Goal: Book appointment/travel/reservation

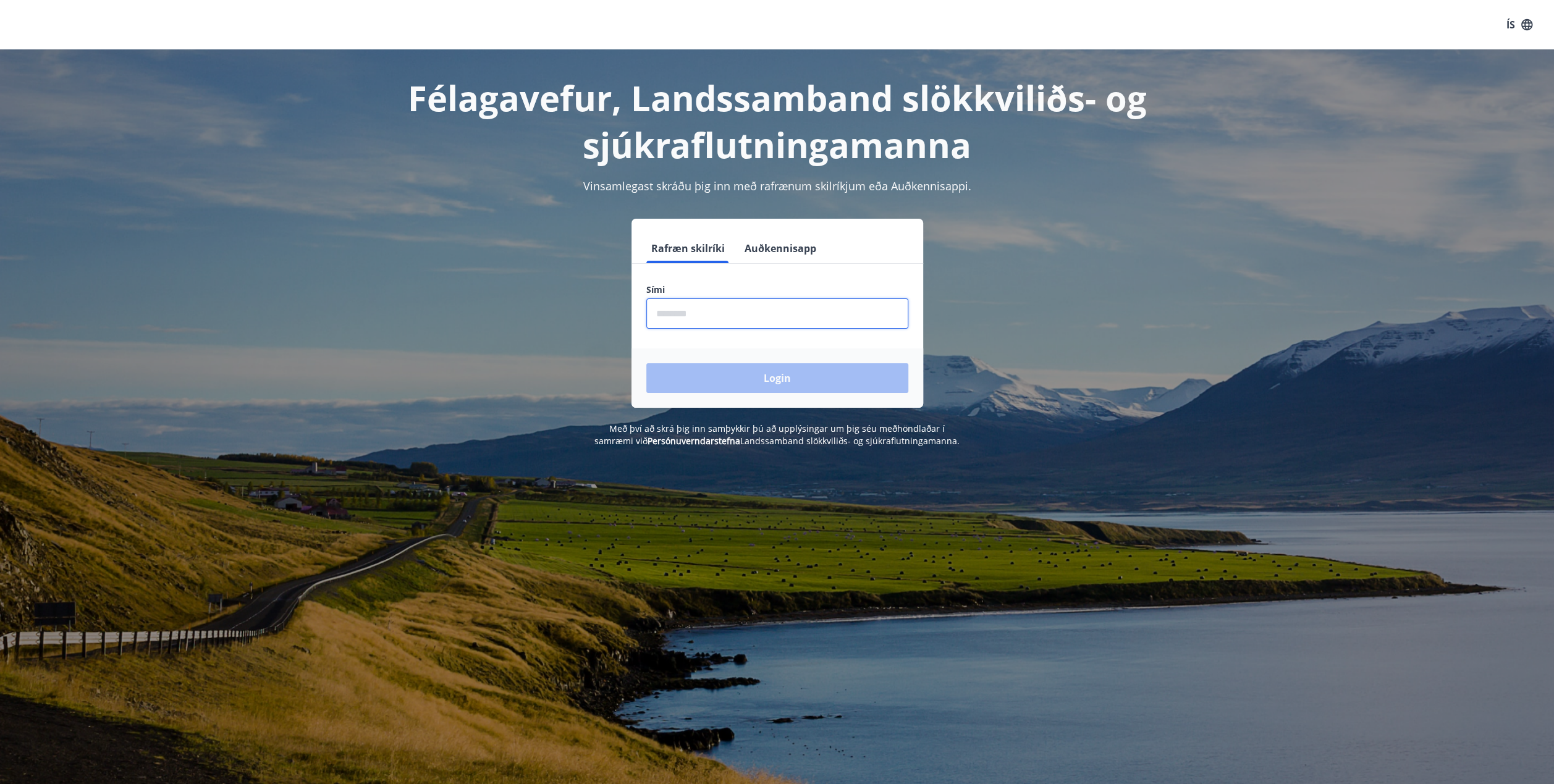
click at [696, 316] on input "phone" at bounding box center [778, 313] width 262 height 30
type input "********"
click at [772, 375] on button "Login" at bounding box center [778, 378] width 262 height 30
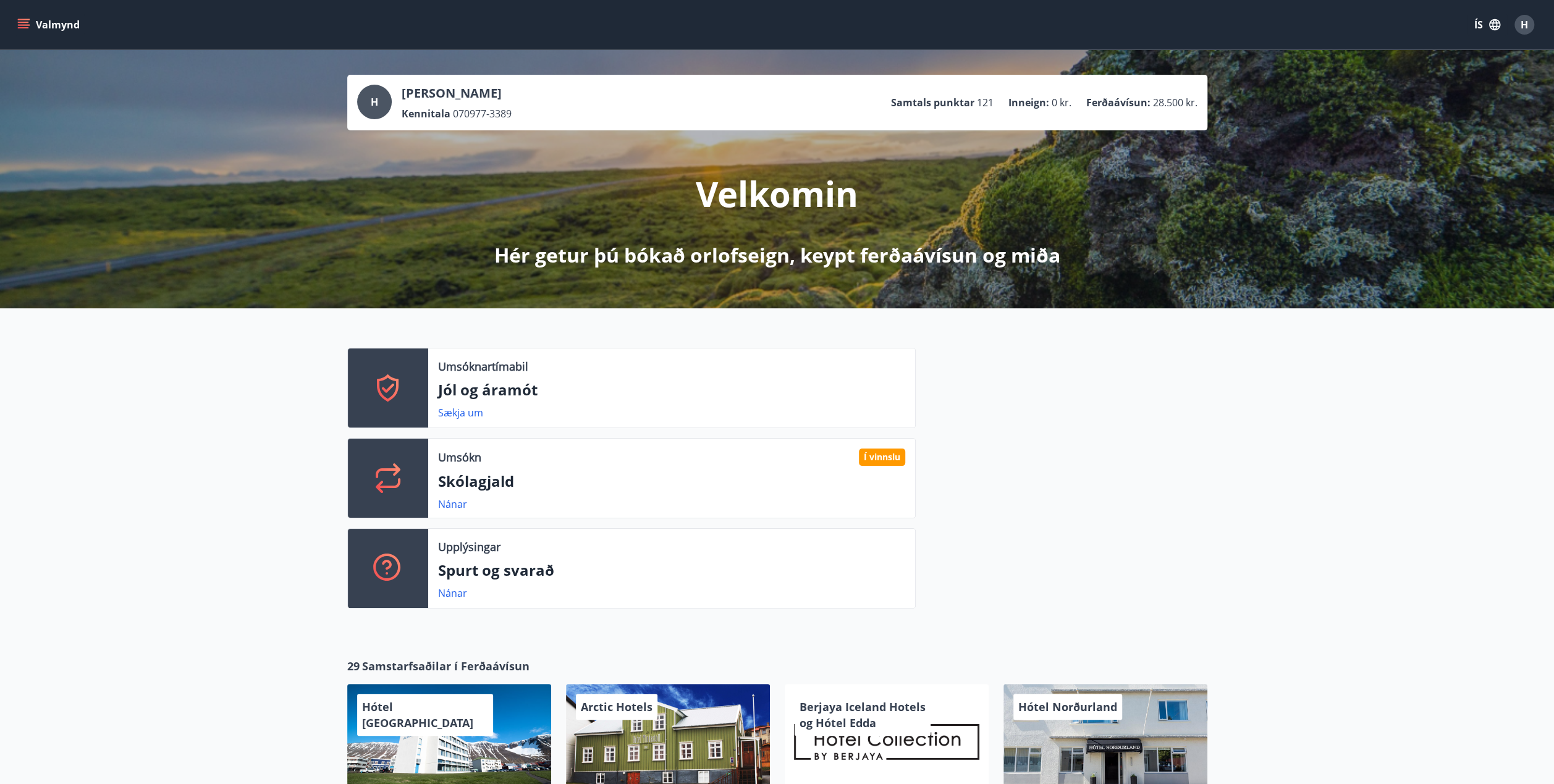
click at [24, 21] on icon "menu" at bounding box center [24, 22] width 11 height 2
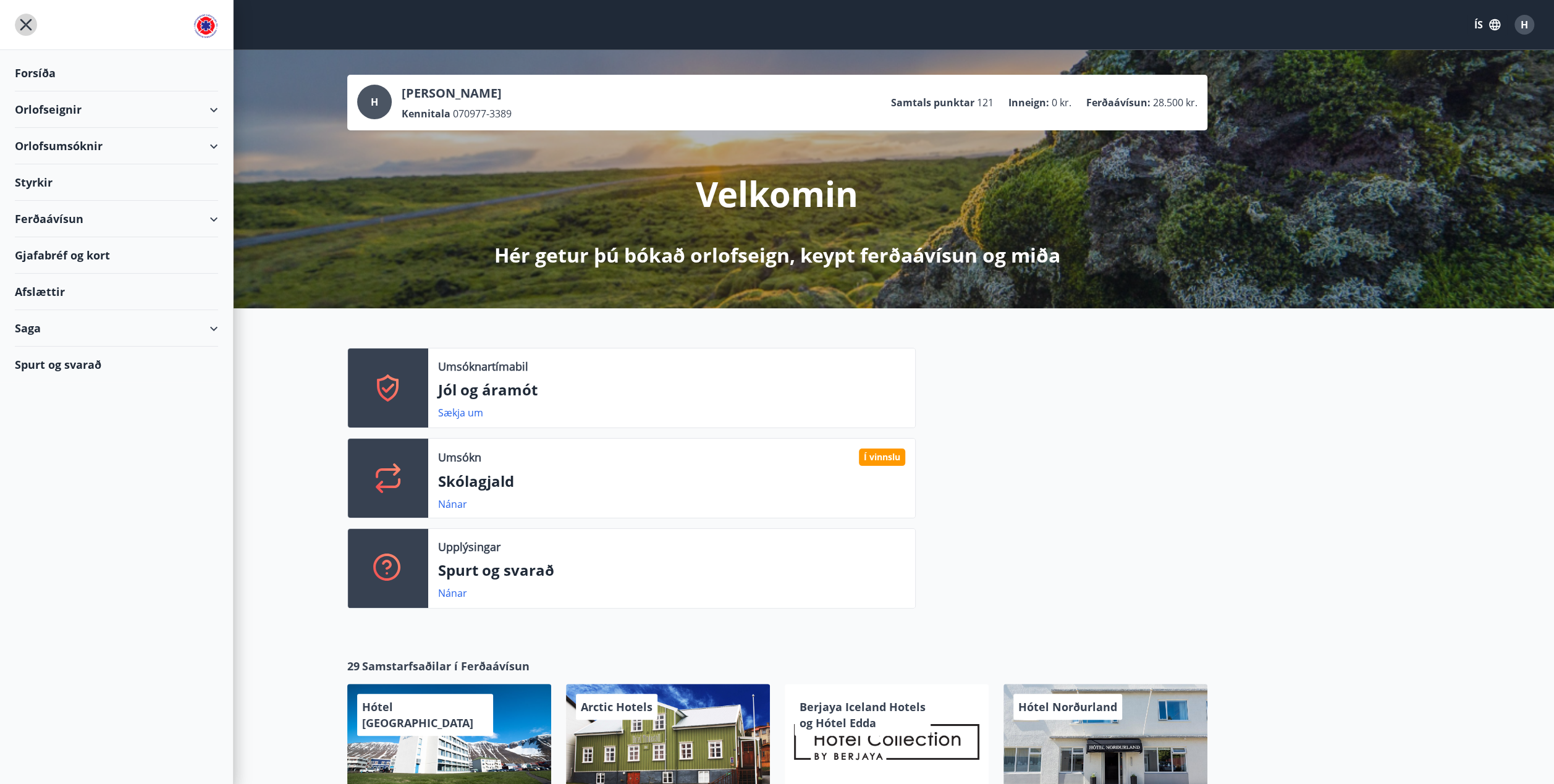
click at [26, 25] on icon "menu" at bounding box center [26, 24] width 12 height 12
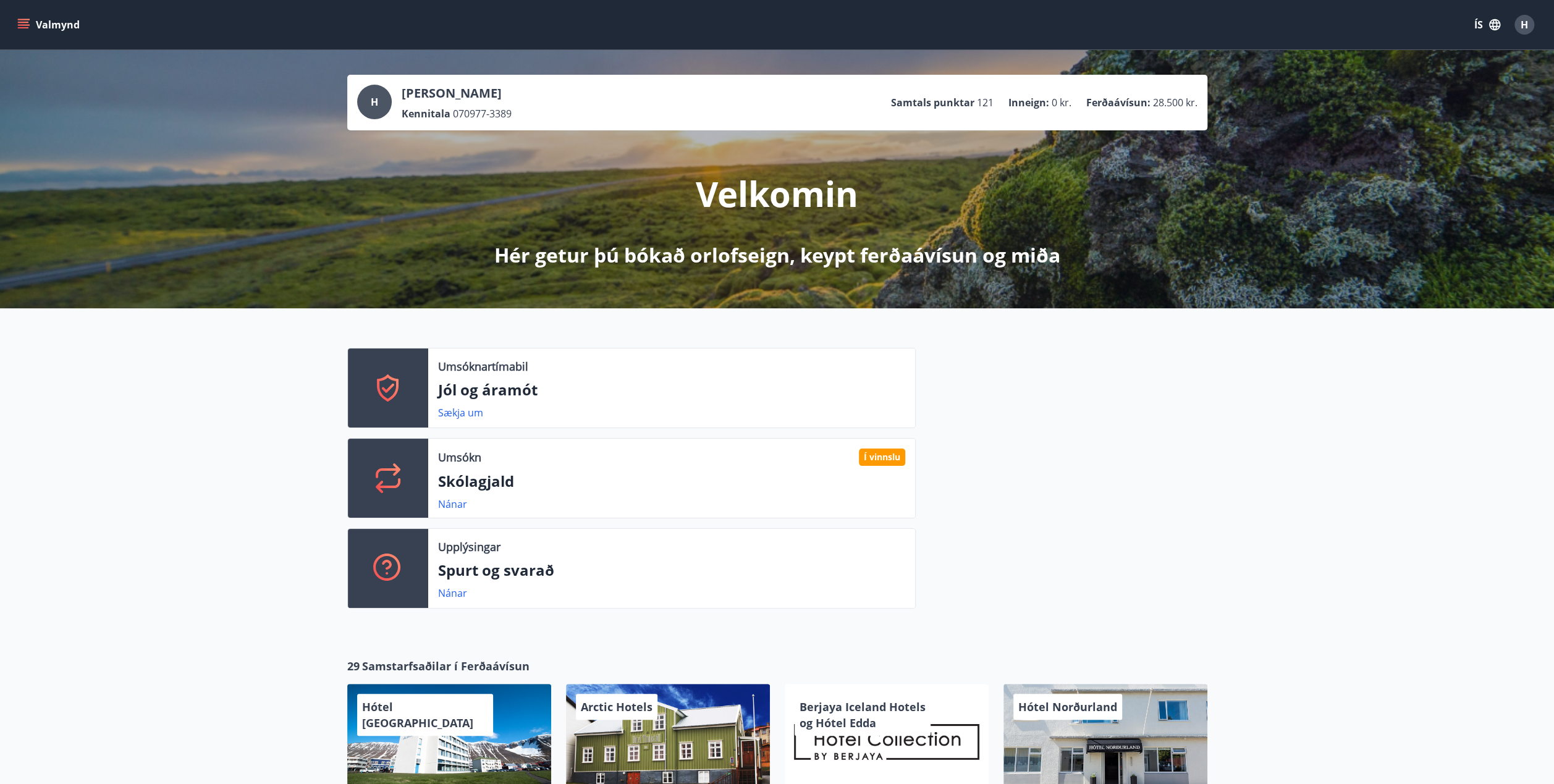
click at [37, 21] on button "Valmynd" at bounding box center [50, 24] width 69 height 22
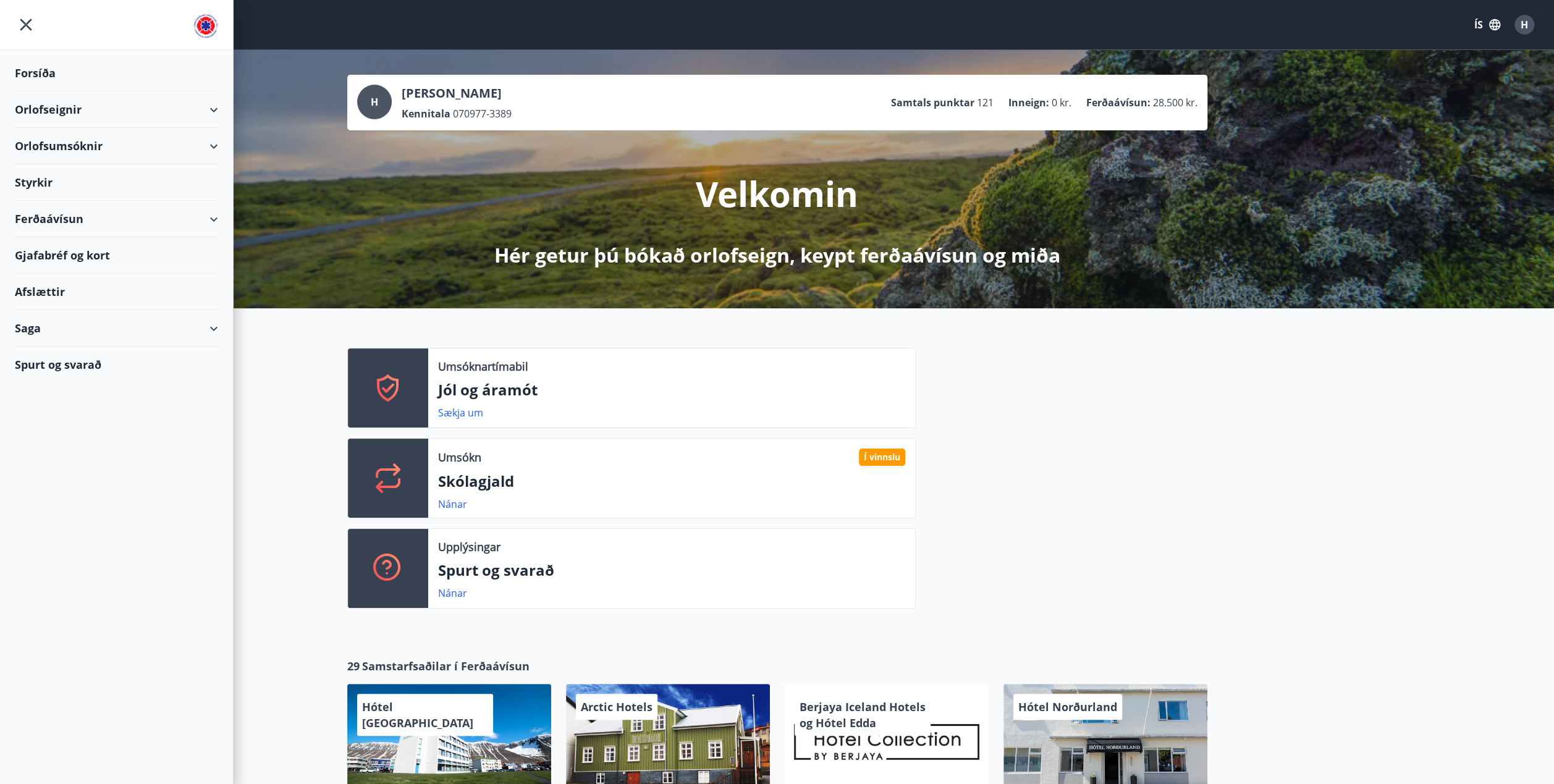
click at [77, 147] on div "Orlofsumsóknir" at bounding box center [116, 146] width 203 height 36
click at [208, 144] on div "Orlofsumsóknir" at bounding box center [116, 146] width 203 height 36
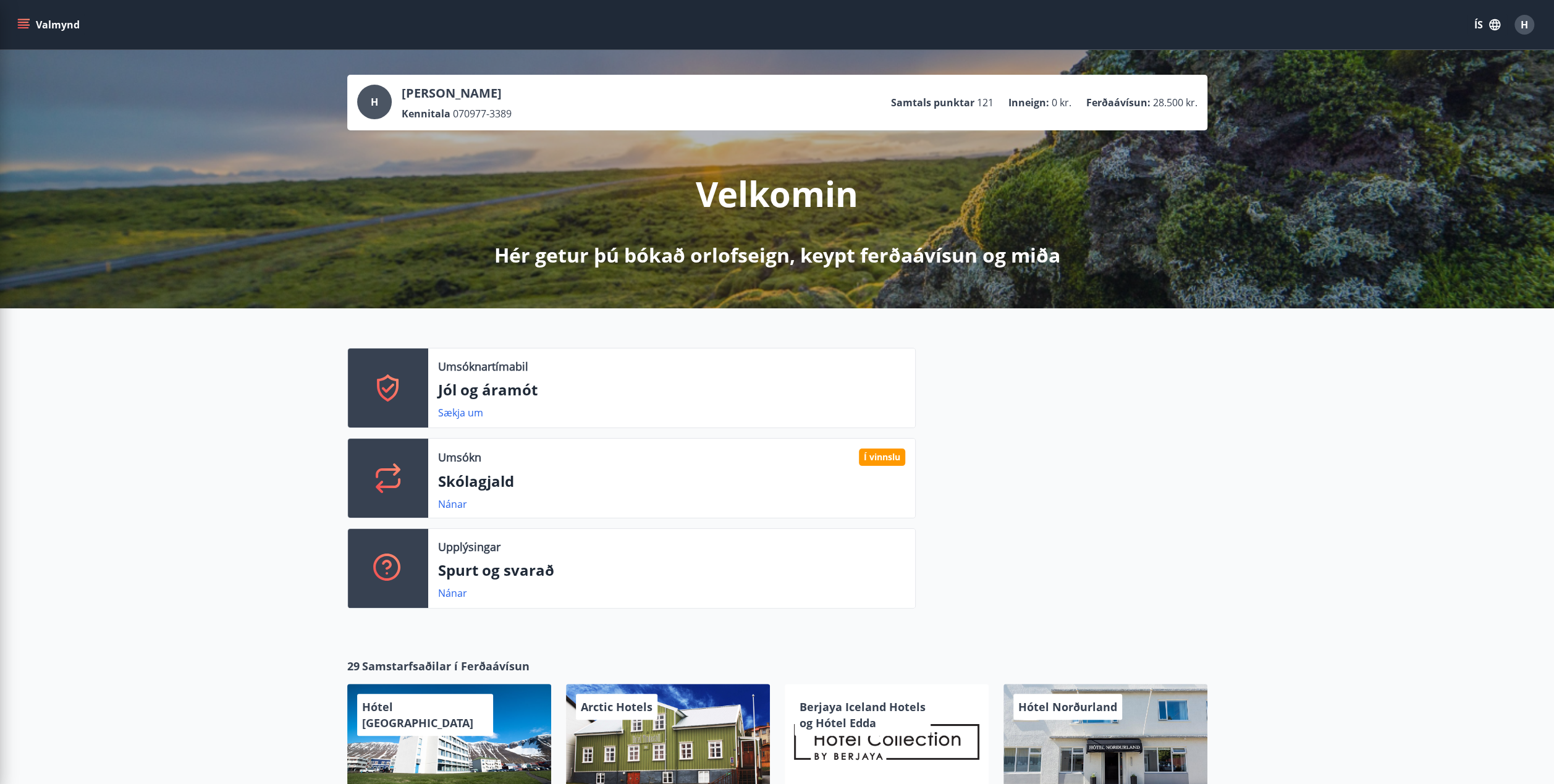
click at [274, 455] on div "Umsóknartímabil Jól og áramót Sækja um Umsókn Í vinnslu Skólagjald Nánar Upplýs…" at bounding box center [777, 473] width 1554 height 330
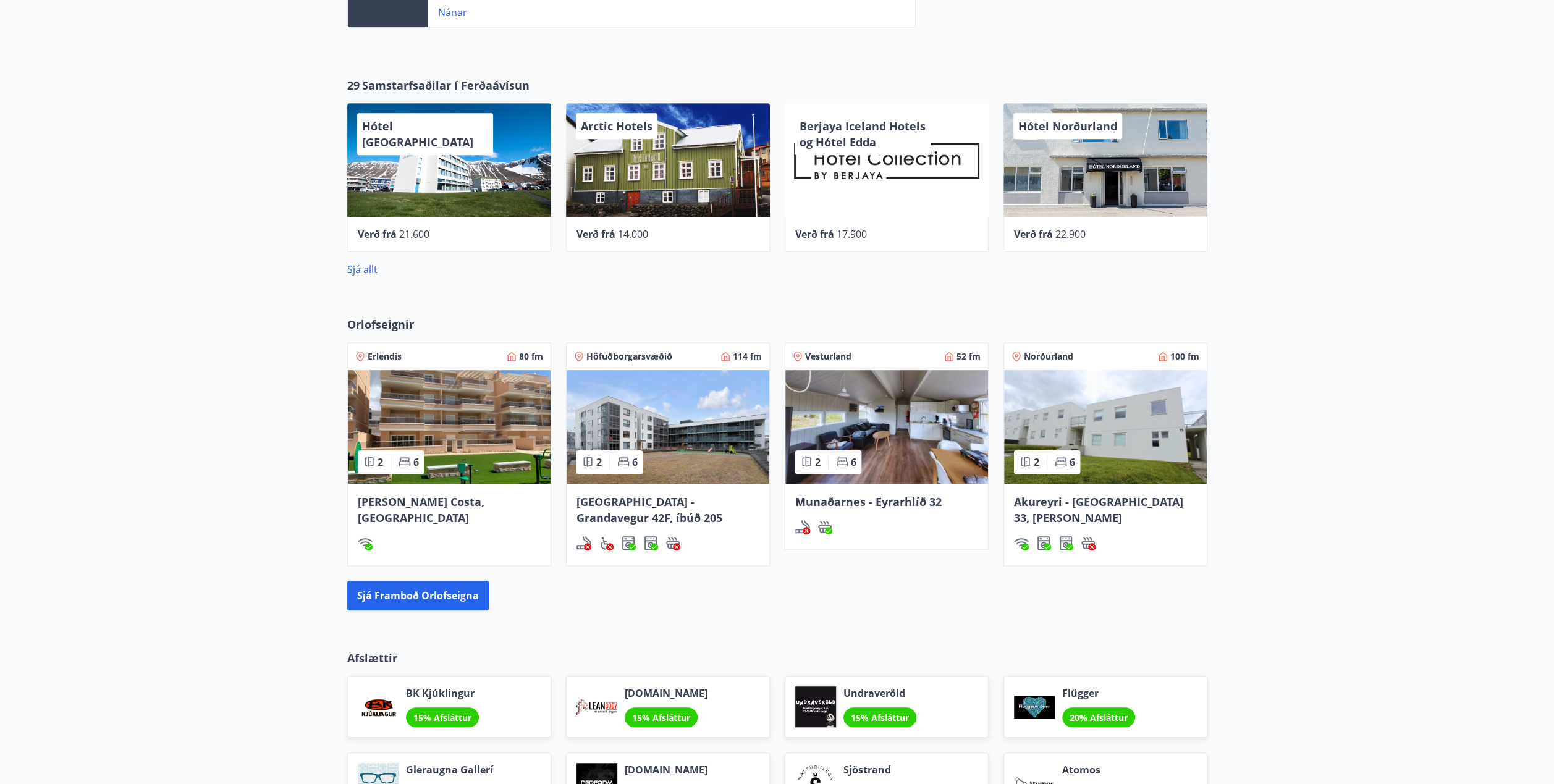
scroll to position [786, 0]
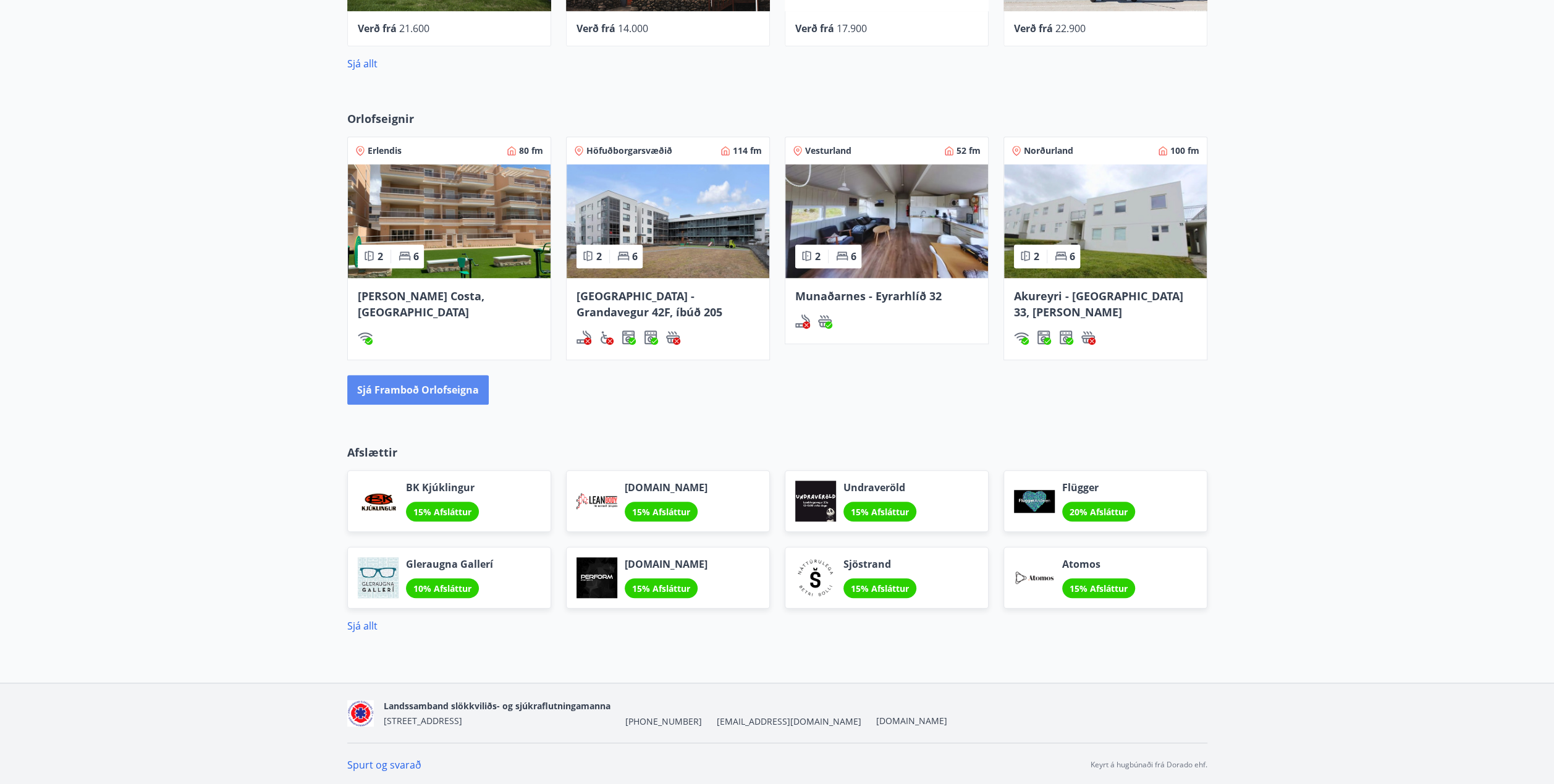
click at [433, 388] on button "Sjá framboð orlofseigna" at bounding box center [418, 390] width 141 height 30
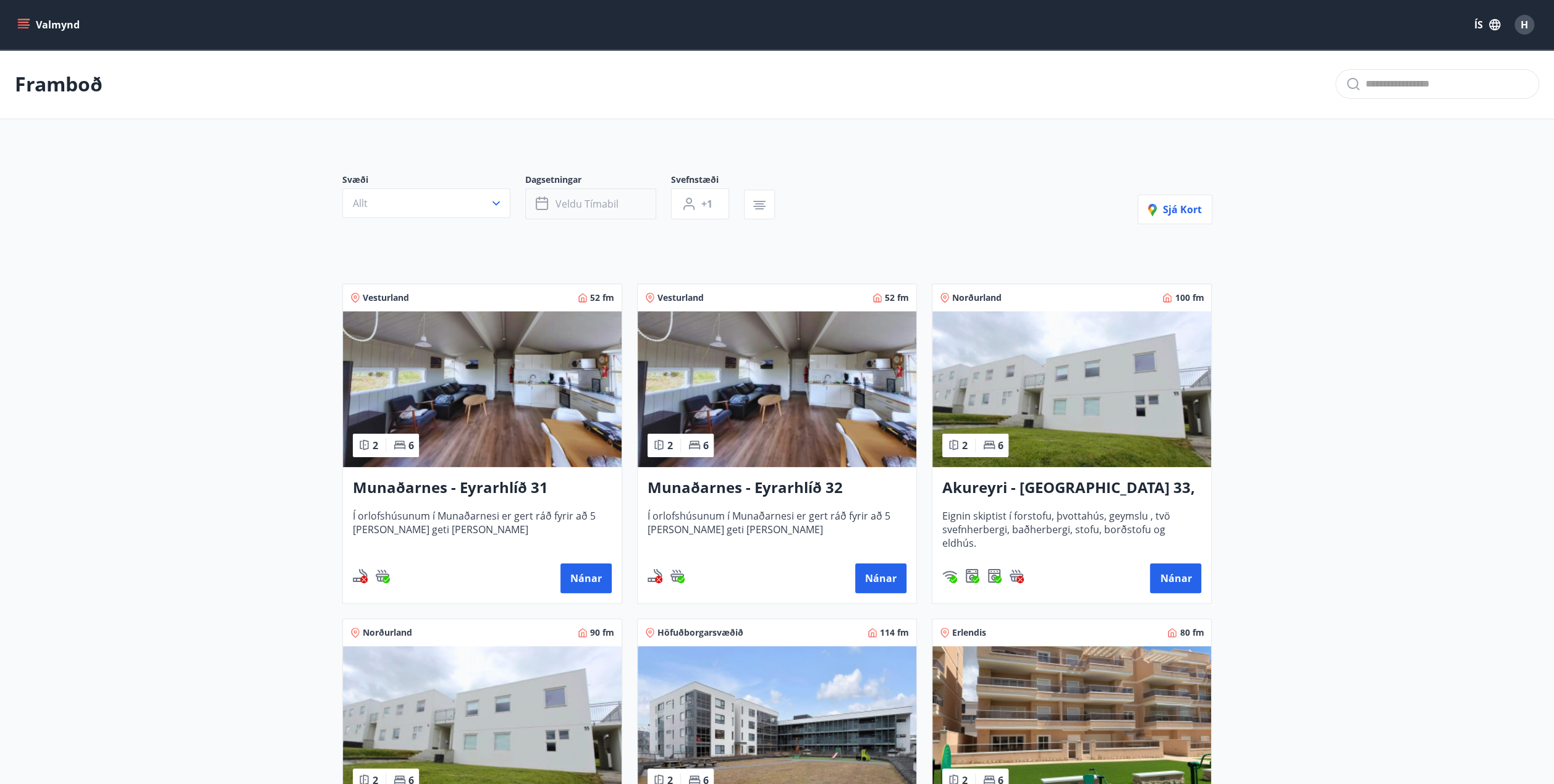
click at [572, 198] on span "Veldu tímabil" at bounding box center [587, 204] width 63 height 13
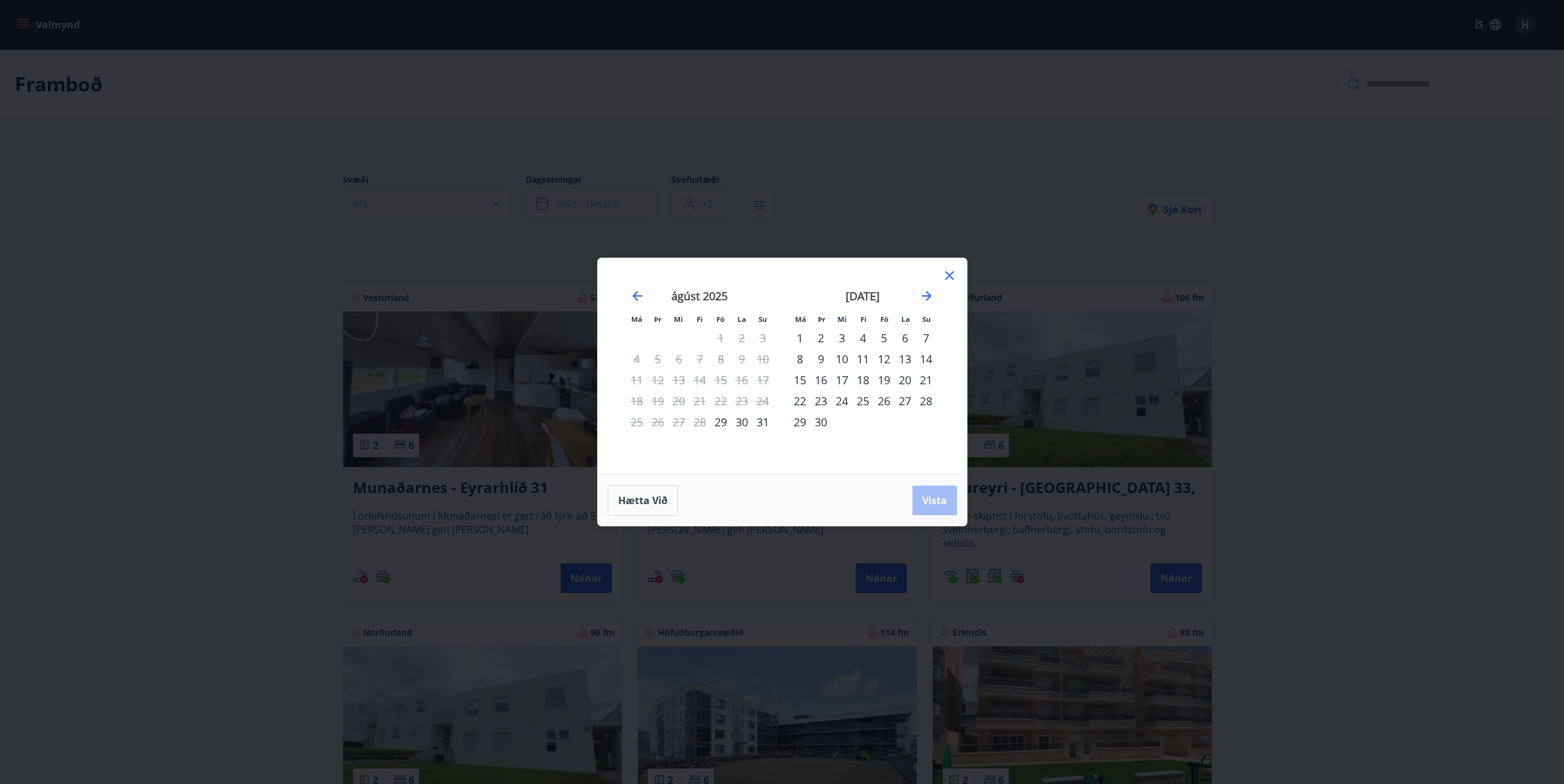
click at [722, 421] on div "29" at bounding box center [720, 422] width 21 height 21
click at [763, 421] on div "31" at bounding box center [762, 422] width 21 height 21
click at [938, 501] on span "Vista" at bounding box center [934, 500] width 24 height 13
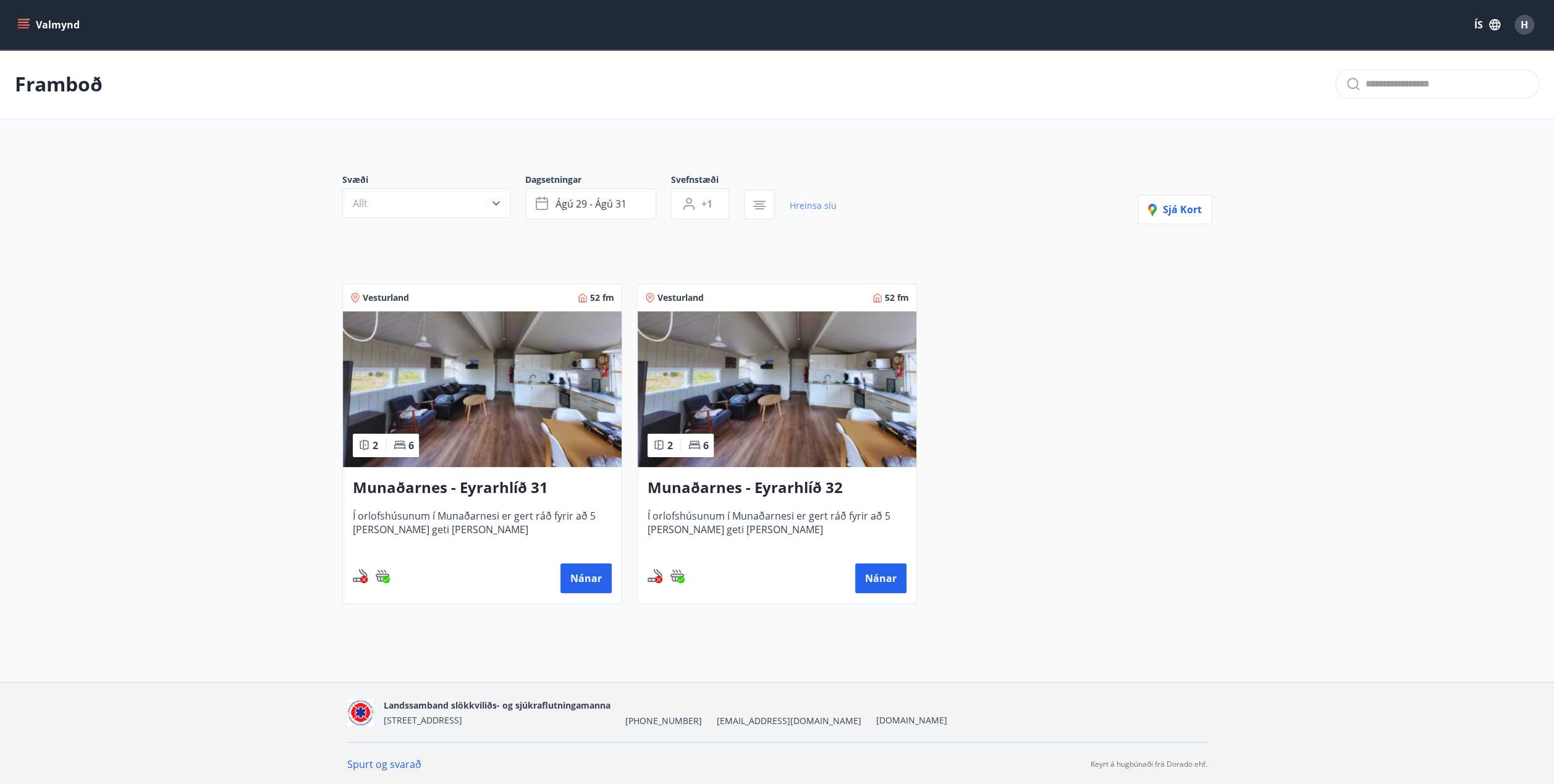
click at [809, 204] on link "Hreinsa síu" at bounding box center [813, 205] width 47 height 27
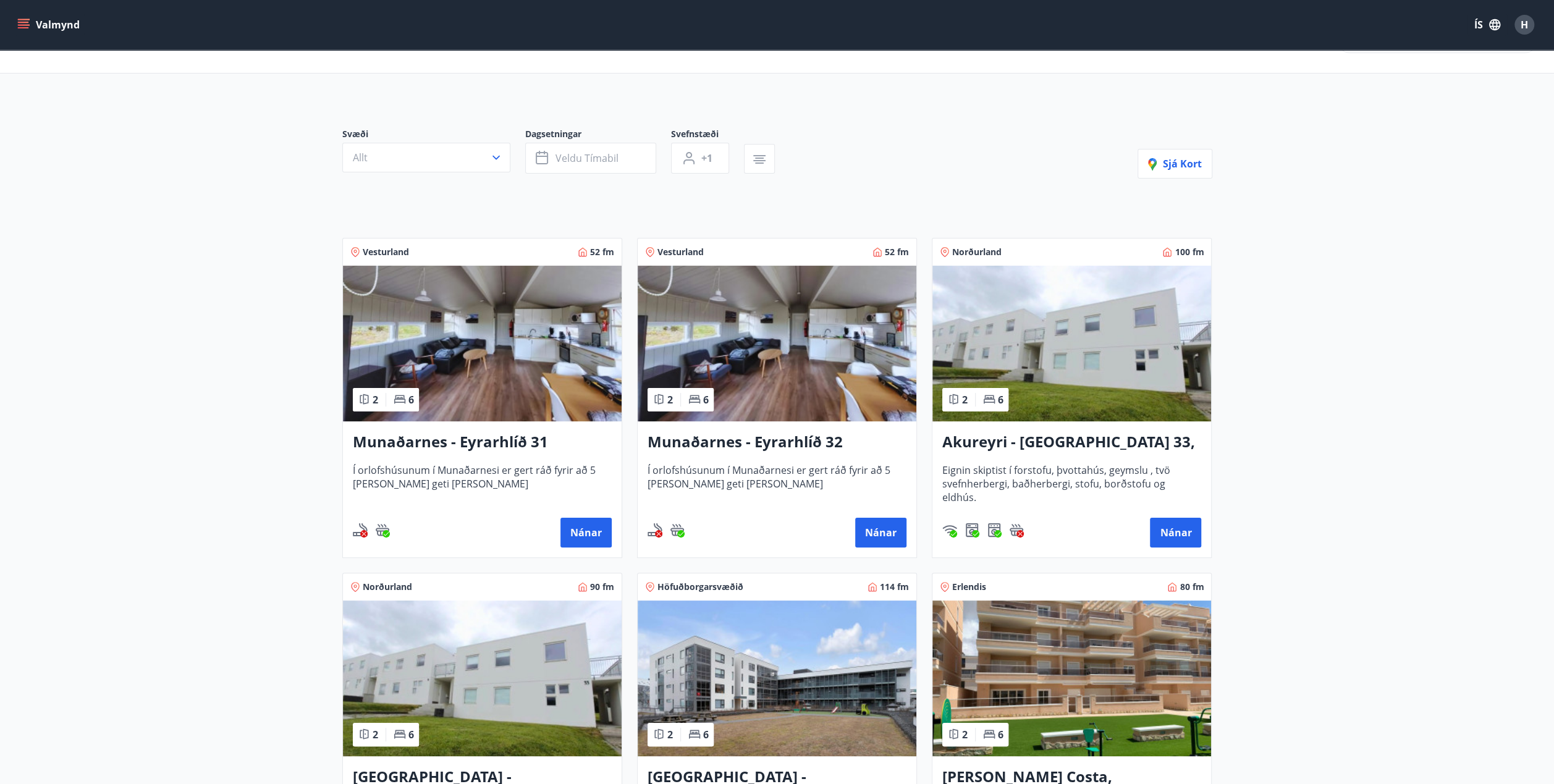
scroll to position [186, 0]
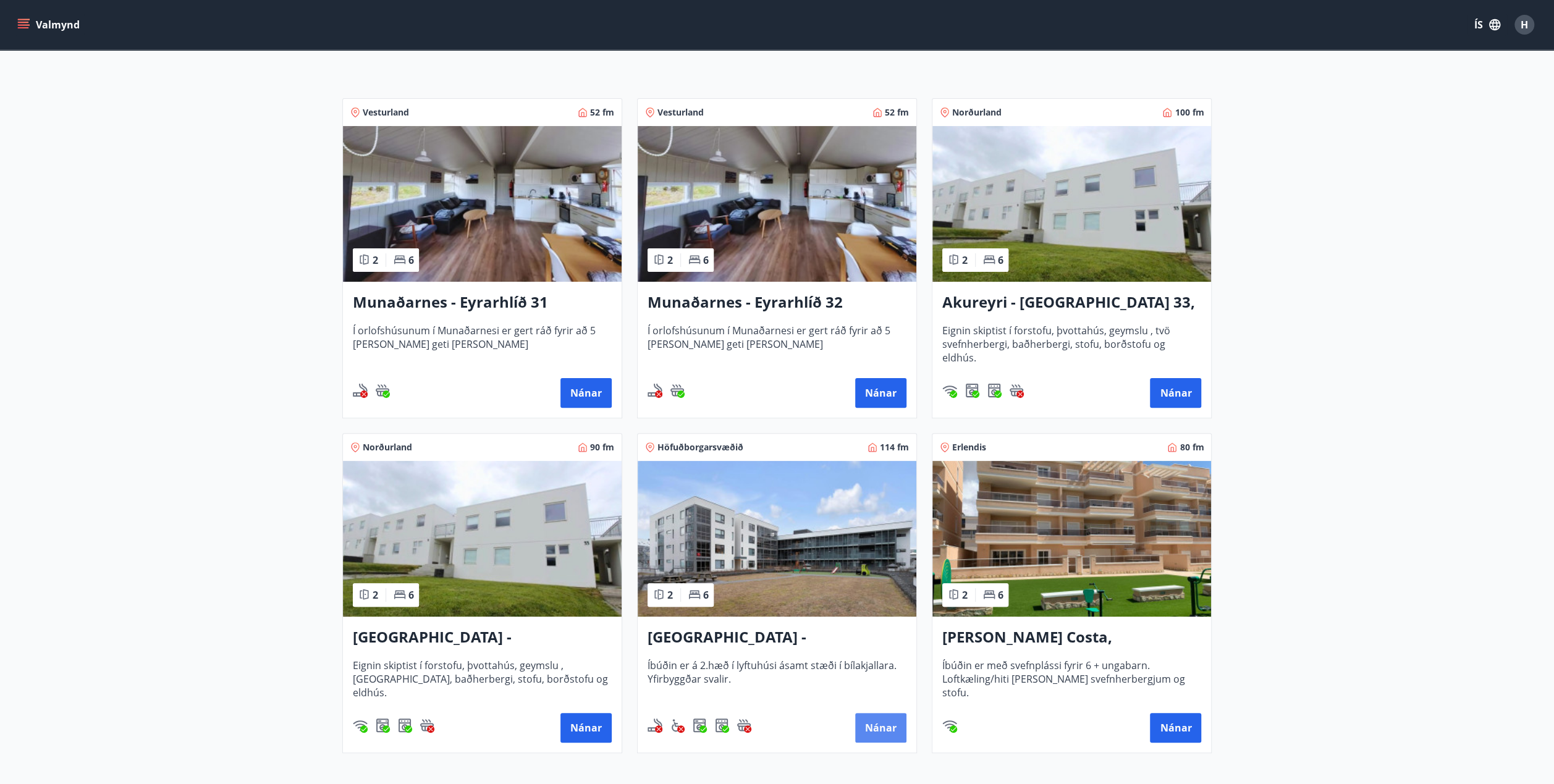
click at [871, 722] on button "Nánar" at bounding box center [880, 728] width 51 height 30
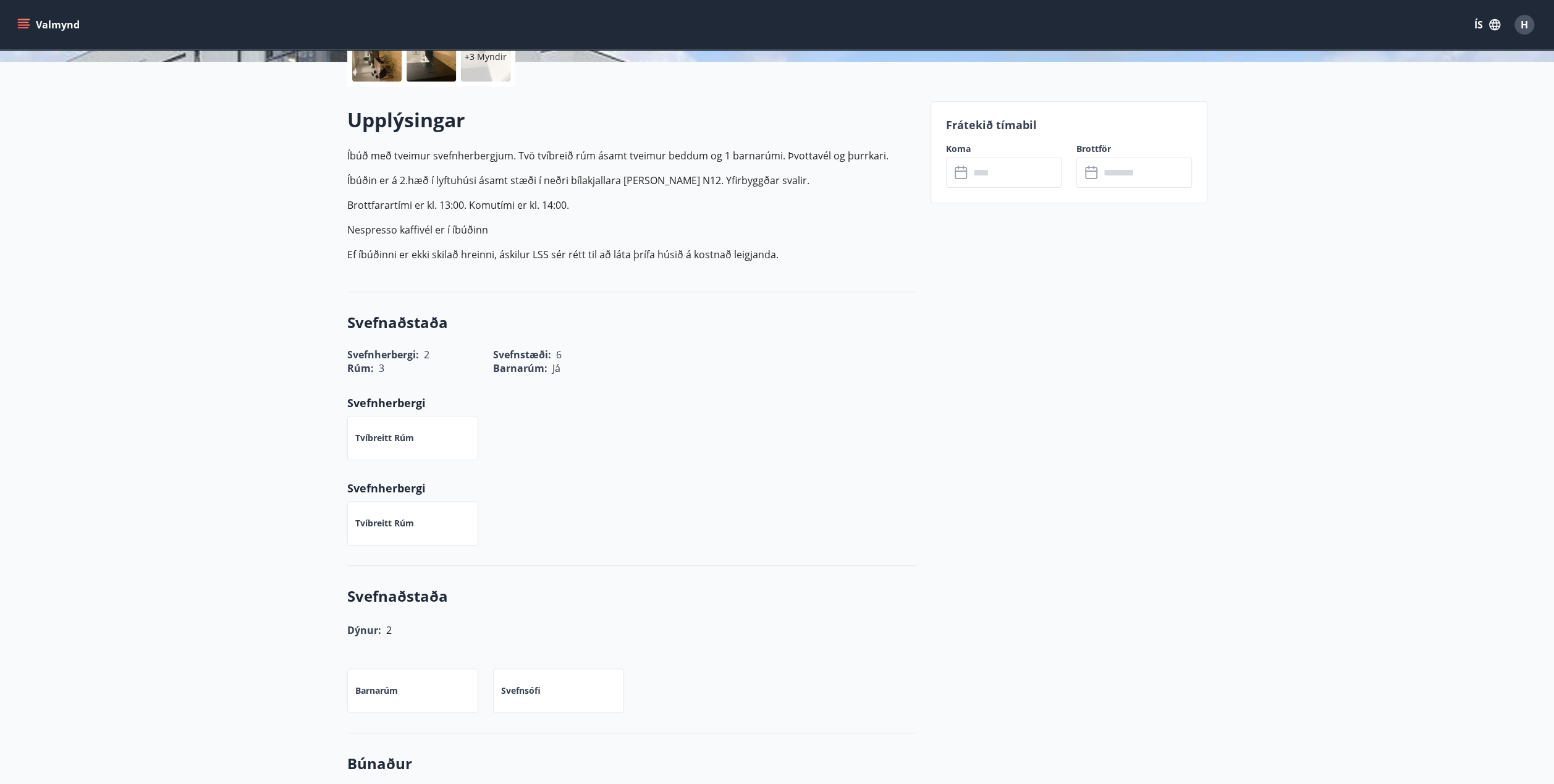
scroll to position [247, 0]
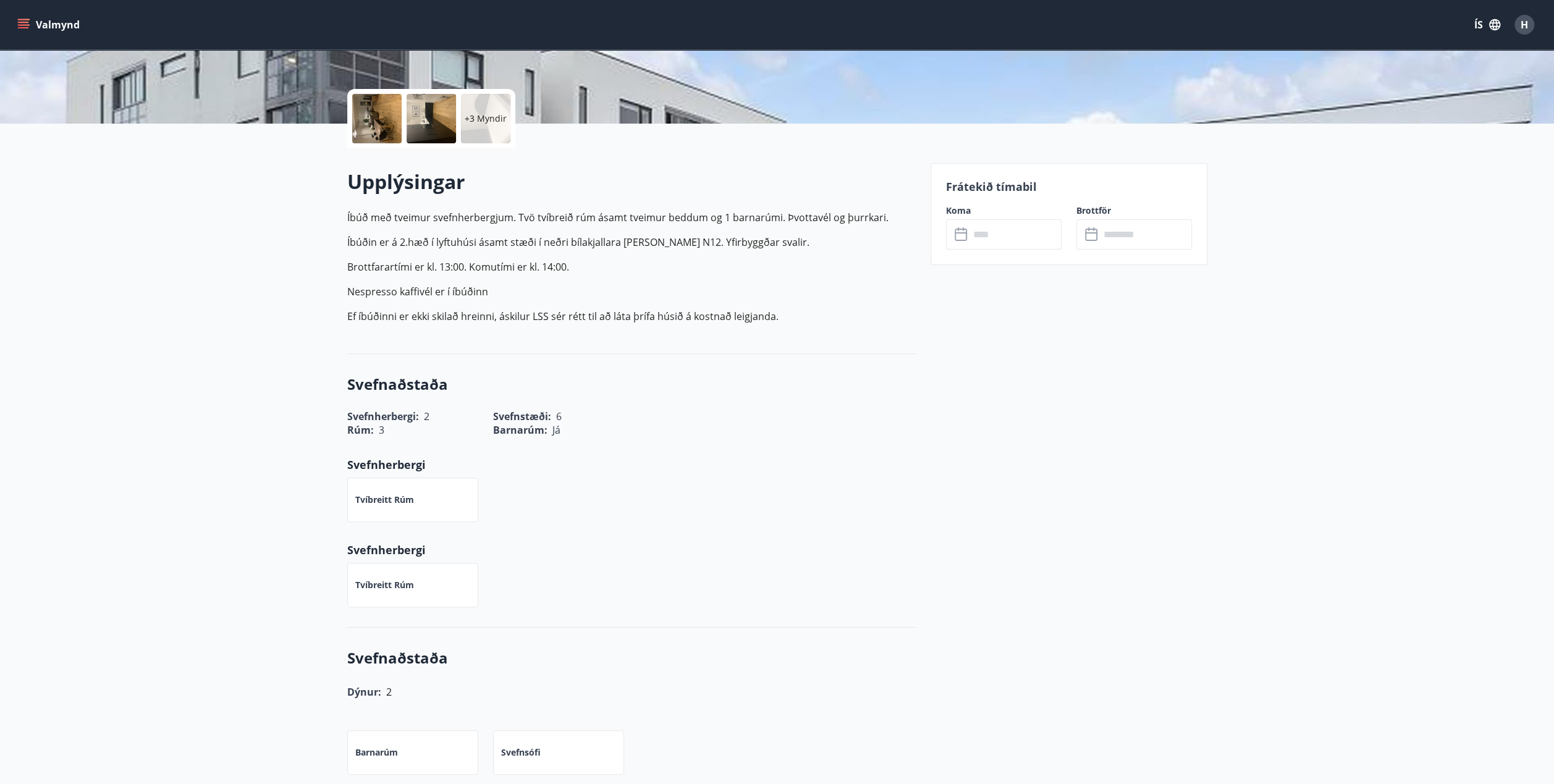
click at [1018, 231] on input "text" at bounding box center [1015, 234] width 92 height 30
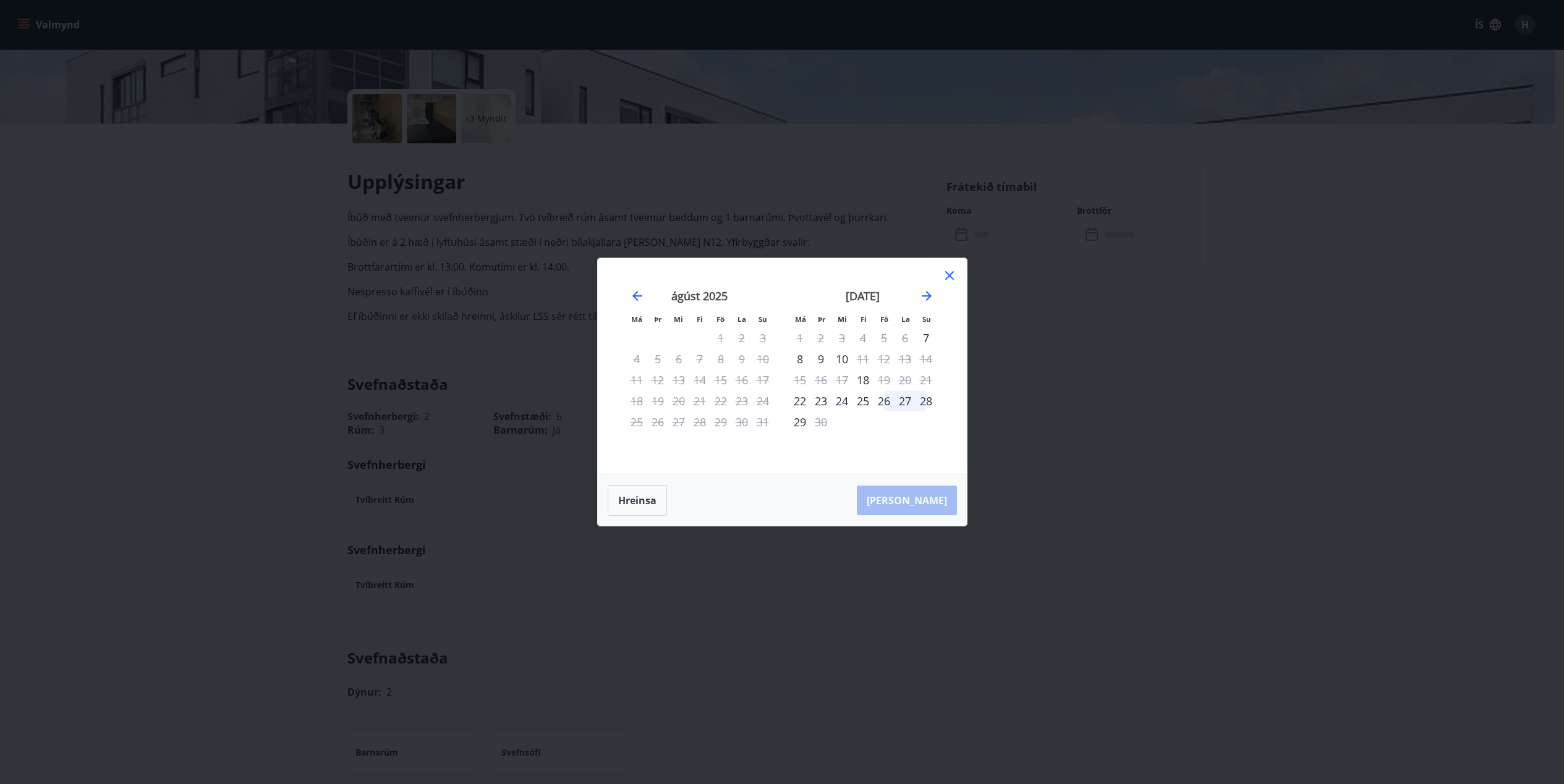
click at [951, 276] on icon at bounding box center [949, 276] width 15 height 15
